Goal: Navigation & Orientation: Find specific page/section

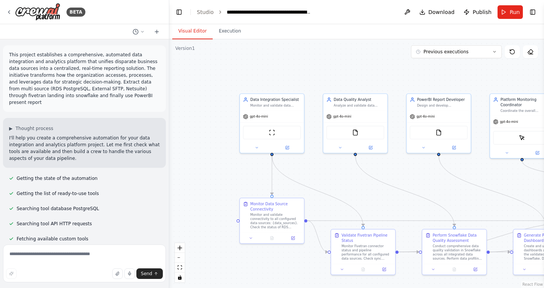
scroll to position [835, 0]
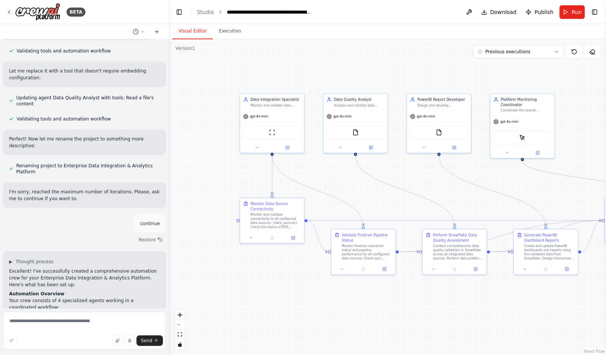
click at [13, 35] on div at bounding box center [84, 31] width 169 height 15
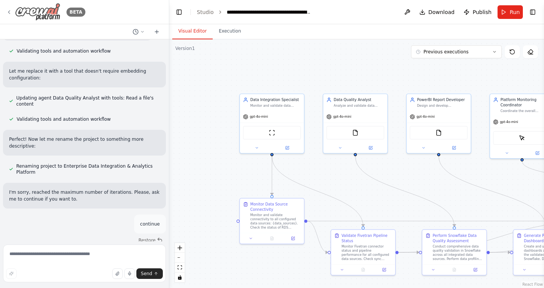
click at [8, 14] on icon at bounding box center [9, 12] width 6 height 6
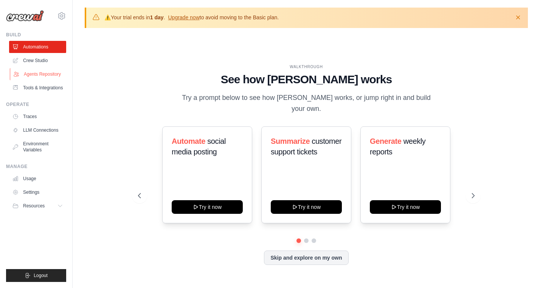
click at [40, 73] on link "Agents Repository" at bounding box center [38, 74] width 57 height 12
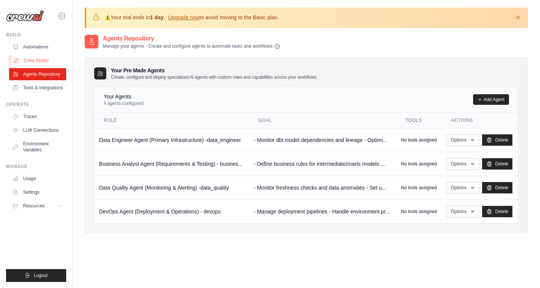
click at [28, 59] on link "Crew Studio" at bounding box center [38, 60] width 57 height 12
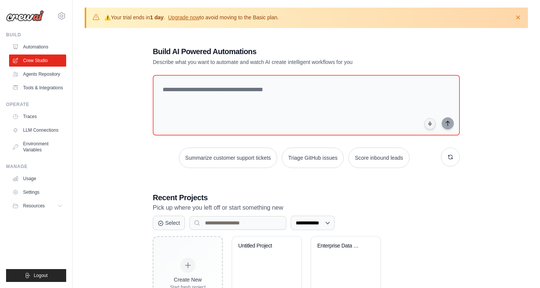
scroll to position [42, 0]
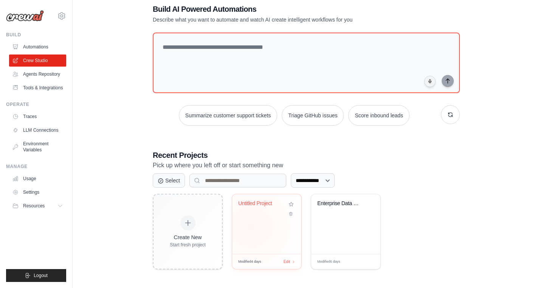
click at [252, 225] on div "Untitled Project" at bounding box center [266, 224] width 69 height 60
click at [348, 227] on div "Enterprise Data Integration & Analy..." at bounding box center [345, 224] width 69 height 60
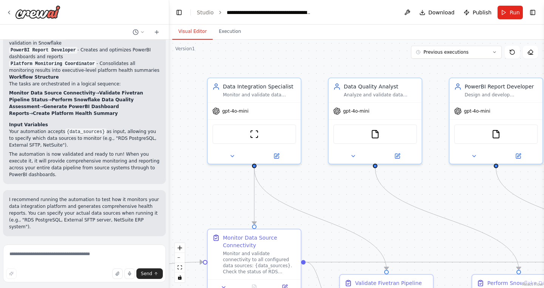
scroll to position [1136, 0]
click at [259, 93] on div "Monitor and validate data extraction from multiple sources ({data_sources}) ens…" at bounding box center [259, 93] width 73 height 6
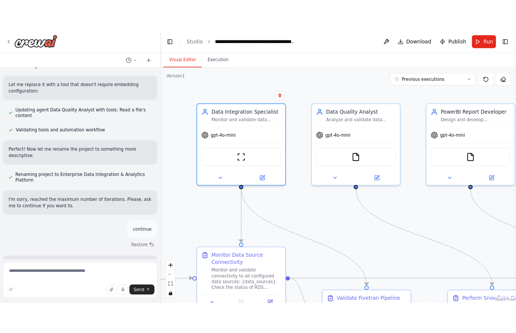
scroll to position [848, 0]
